Goal: Book appointment/travel/reservation

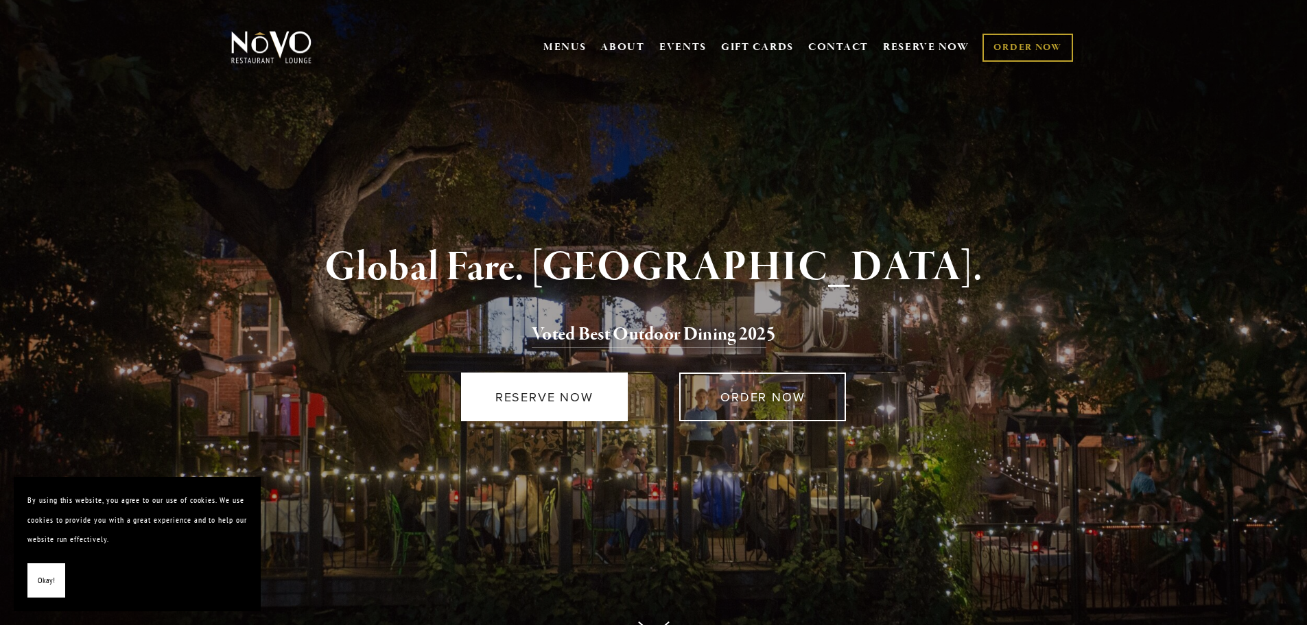
click at [618, 404] on link "RESERVE NOW" at bounding box center [544, 397] width 167 height 49
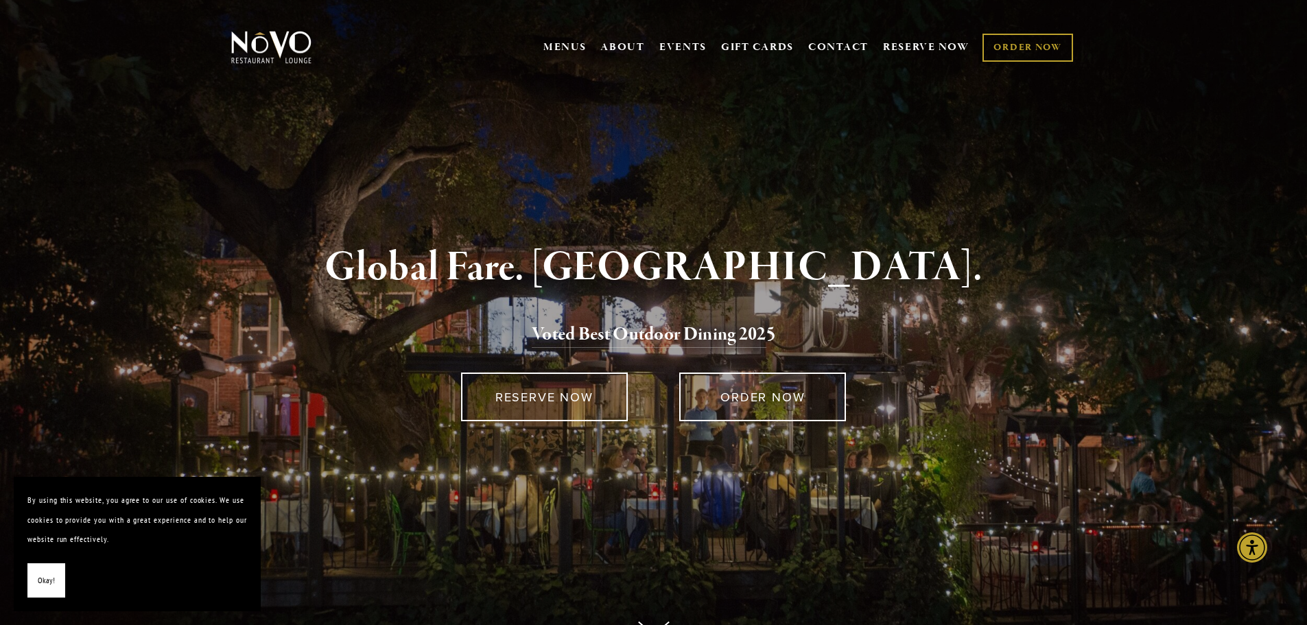
click at [725, 435] on div at bounding box center [654, 456] width 824 height 47
click at [729, 421] on div "ORDER NOW" at bounding box center [763, 397] width 219 height 72
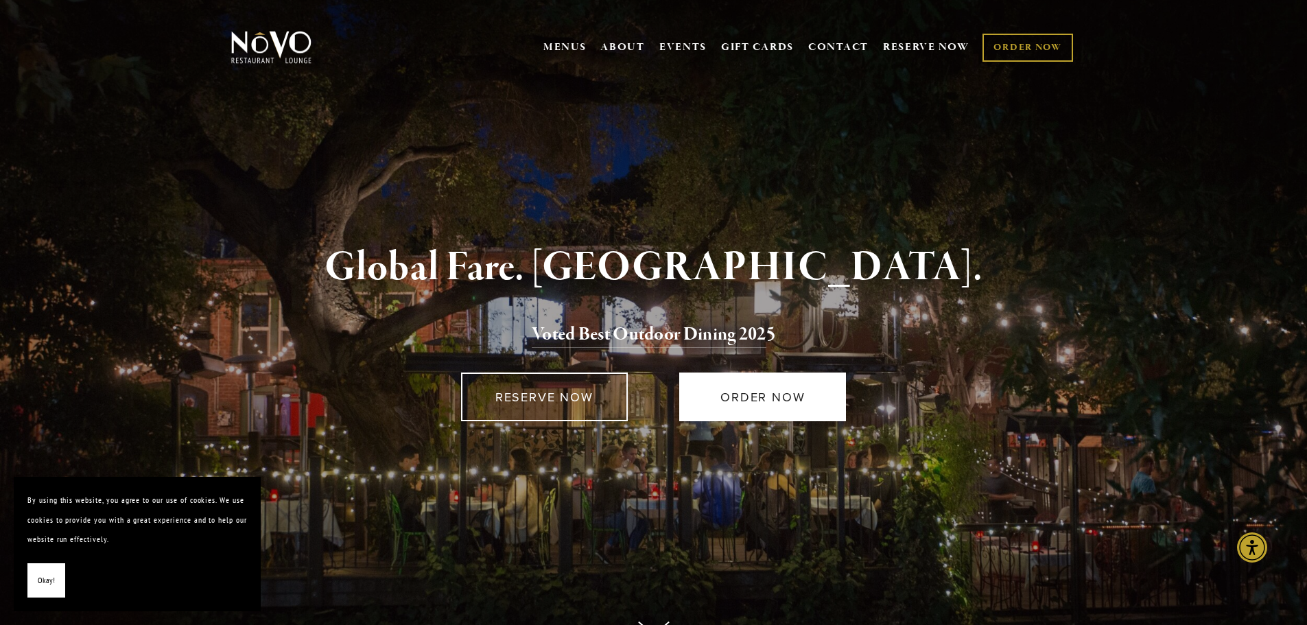
click at [734, 408] on link "ORDER NOW" at bounding box center [762, 397] width 167 height 49
